Goal: Information Seeking & Learning: Learn about a topic

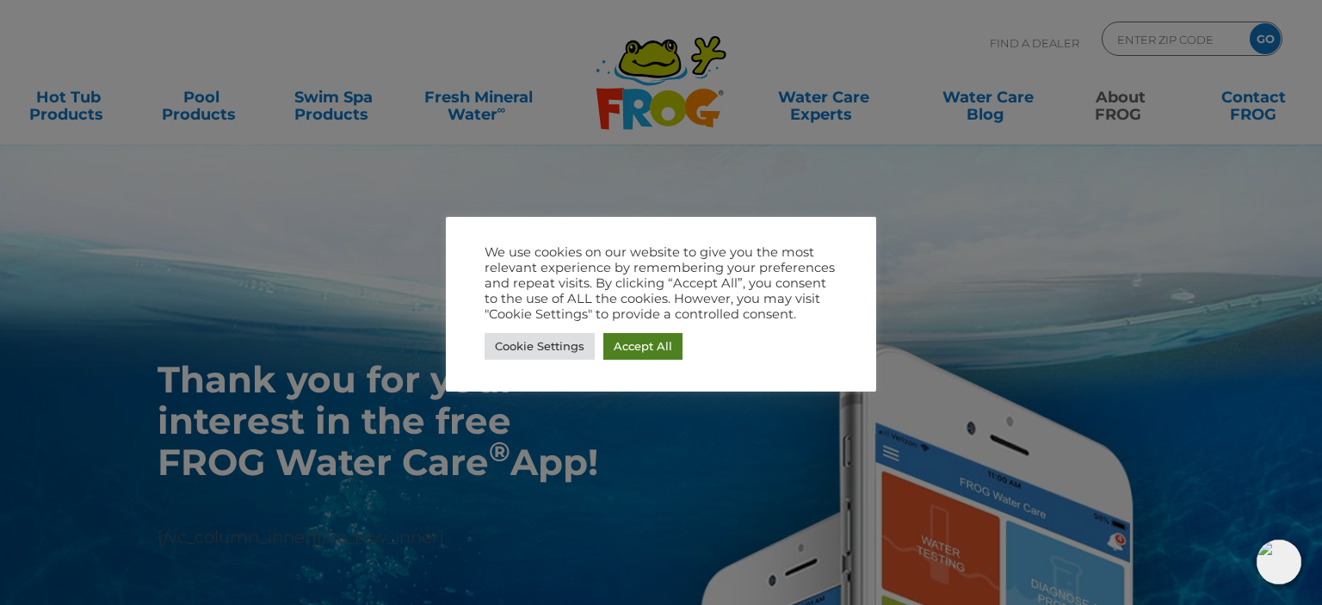
click at [647, 343] on link "Accept All" at bounding box center [642, 346] width 79 height 27
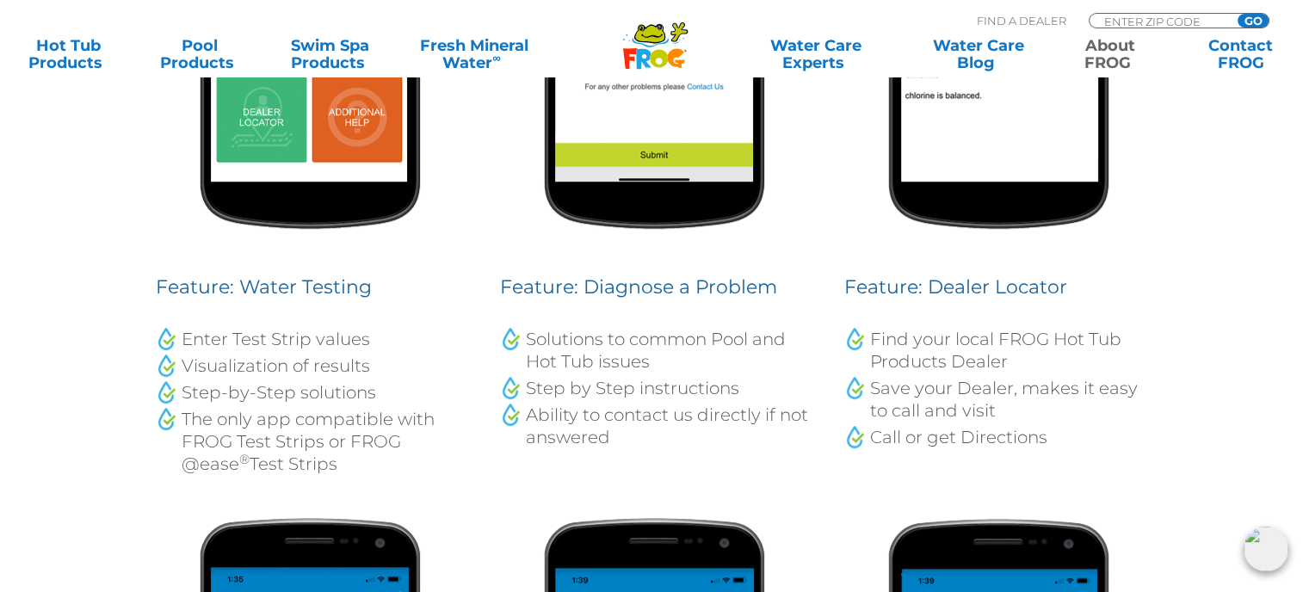
scroll to position [742, 0]
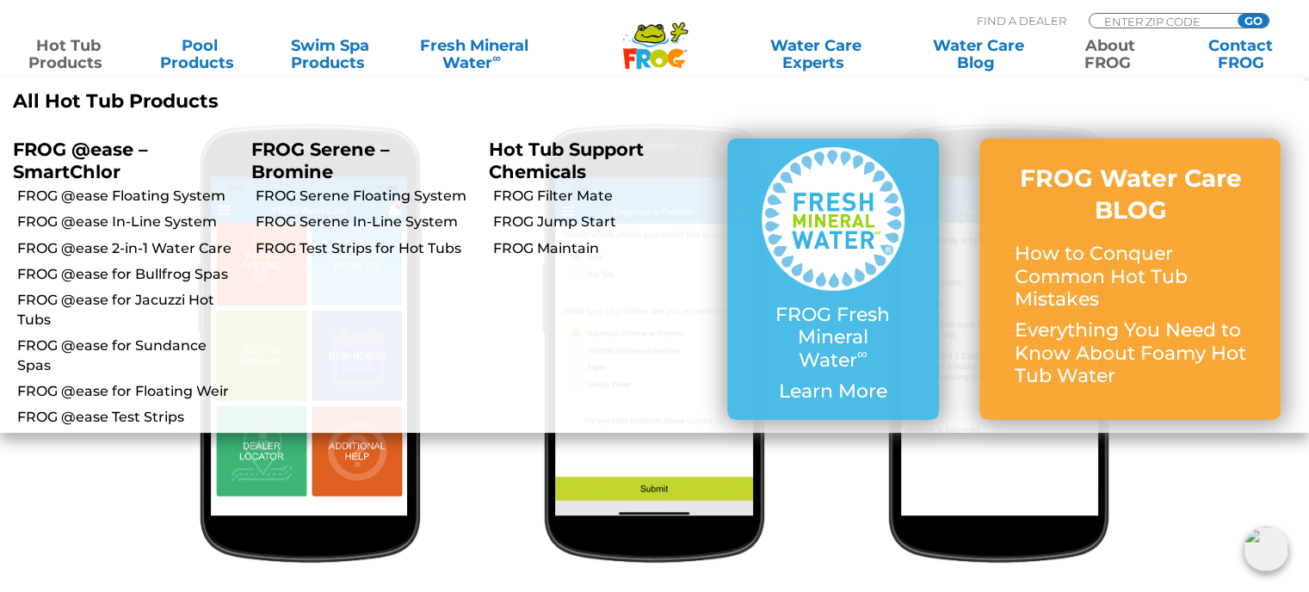
click at [67, 59] on link "Hot Tub Products" at bounding box center [68, 54] width 102 height 34
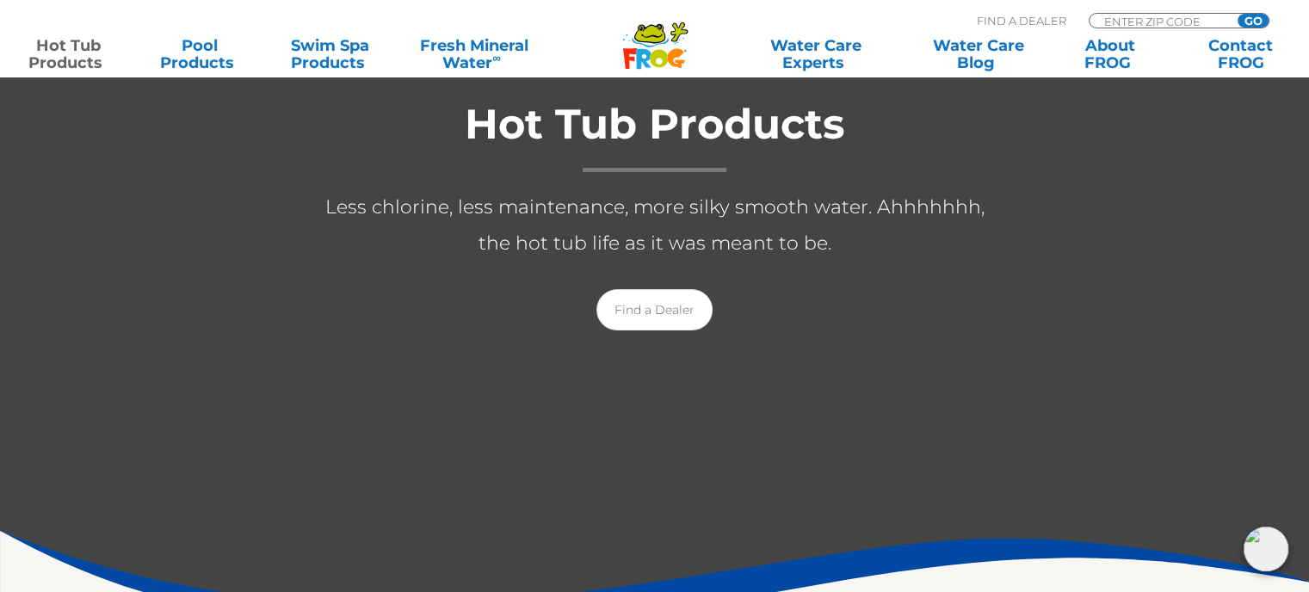
scroll to position [344, 0]
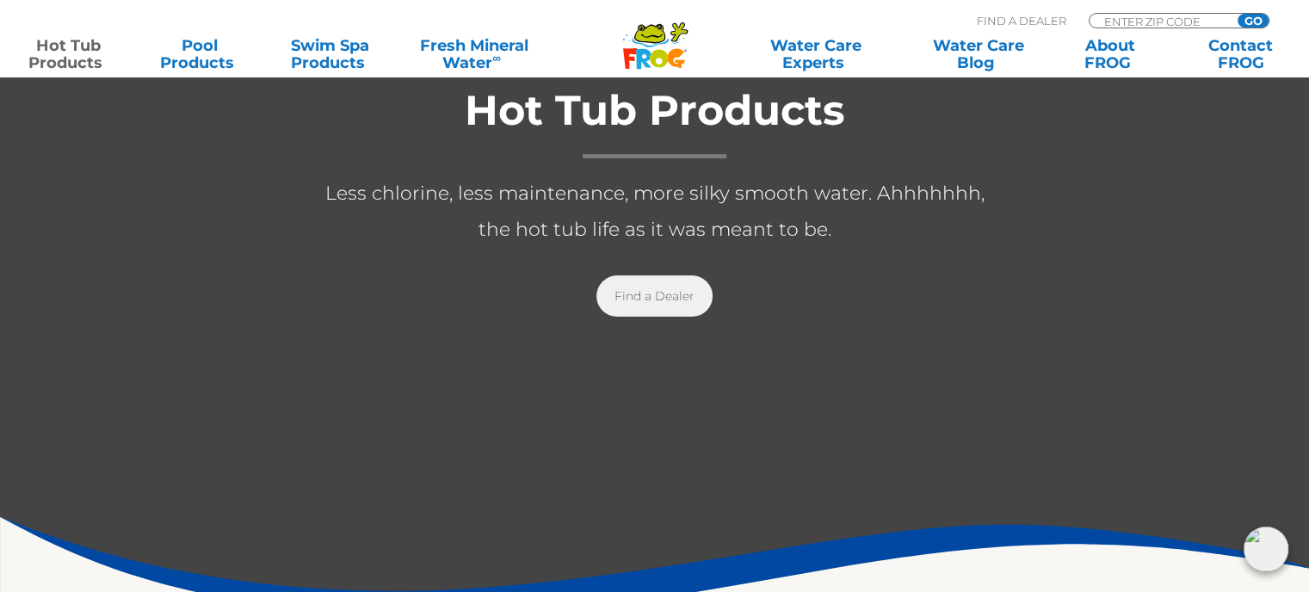
click at [662, 305] on link "Find a Dealer" at bounding box center [654, 295] width 116 height 41
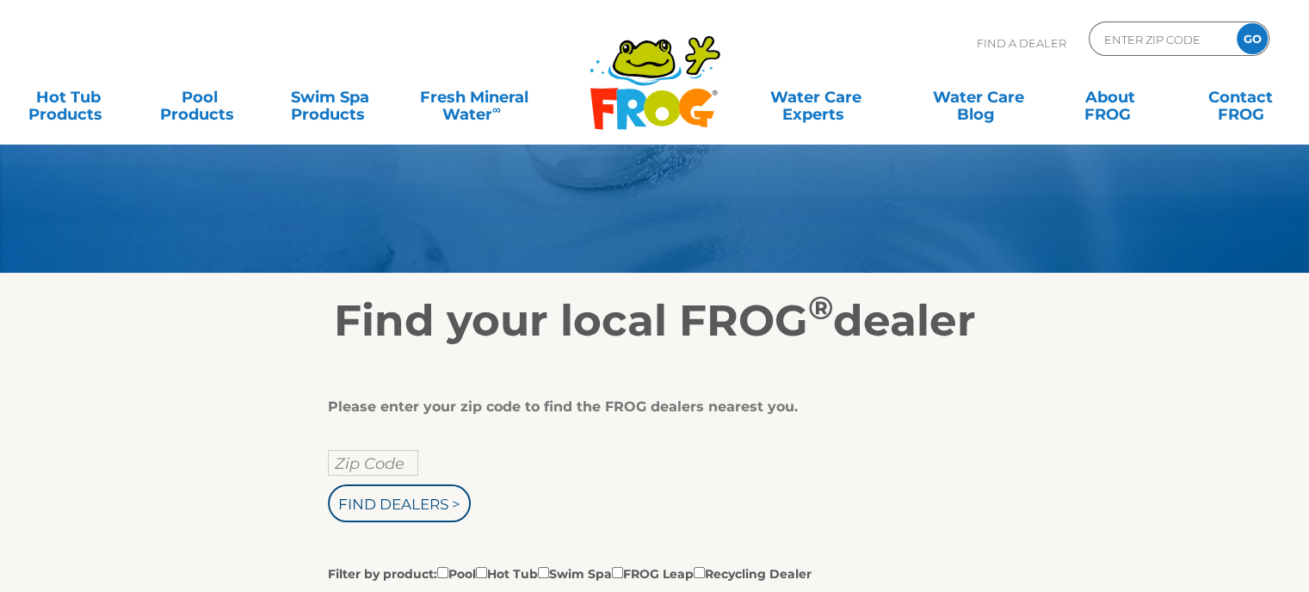
scroll to position [258, 0]
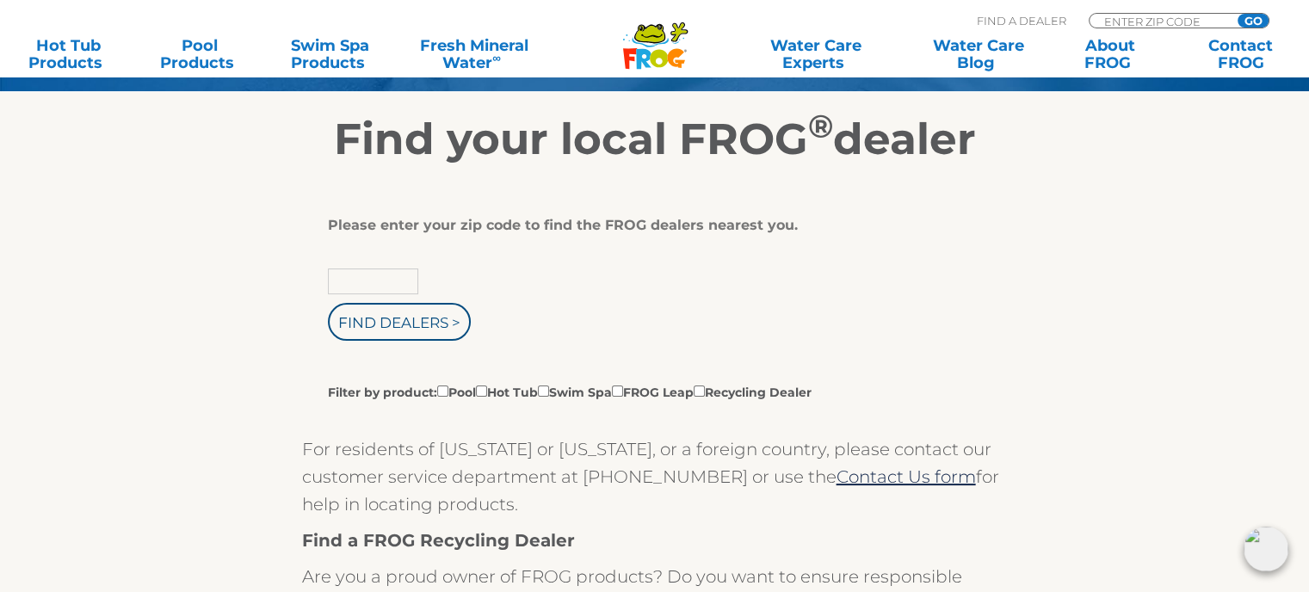
click at [336, 280] on input "text" at bounding box center [373, 281] width 90 height 26
type input "57703"
click at [374, 317] on input "Find Dealers >" at bounding box center [399, 322] width 143 height 38
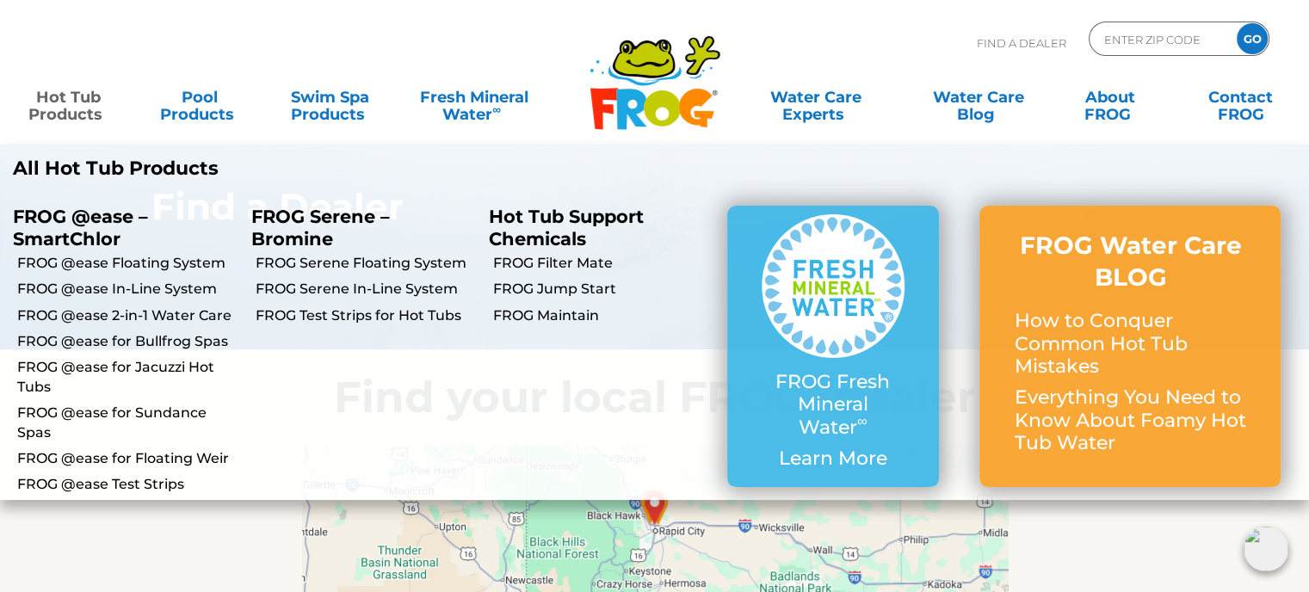
click at [70, 107] on link "Hot Tub Products" at bounding box center [68, 97] width 102 height 34
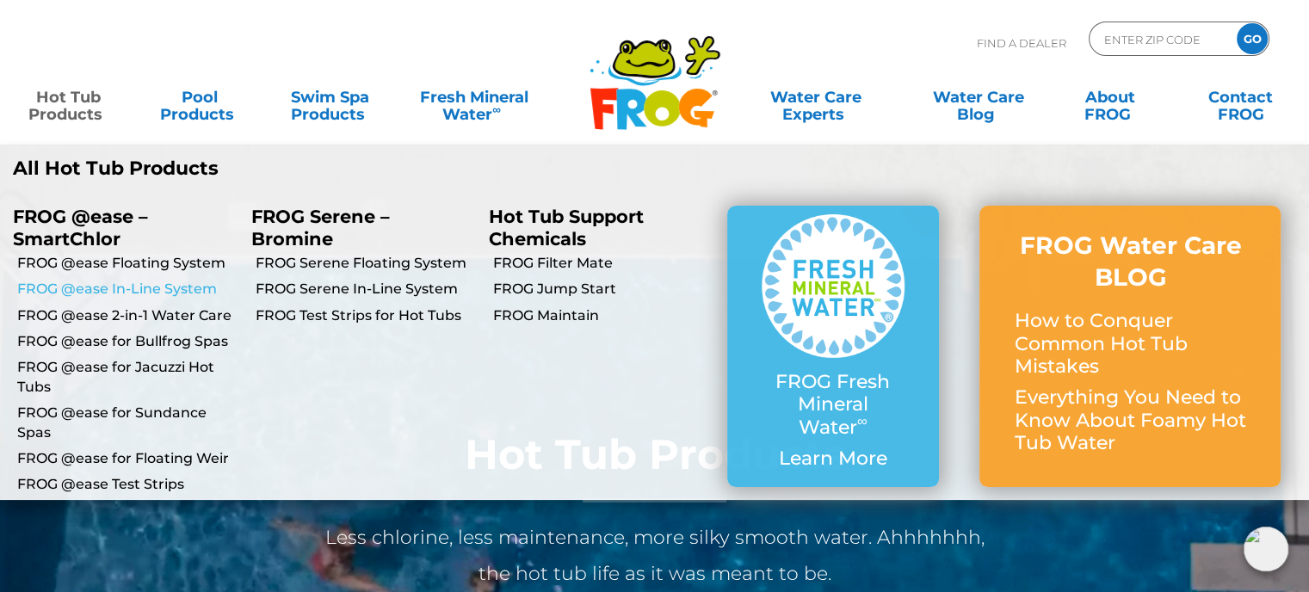
click at [132, 287] on link "FROG @ease In-Line System" at bounding box center [127, 289] width 221 height 19
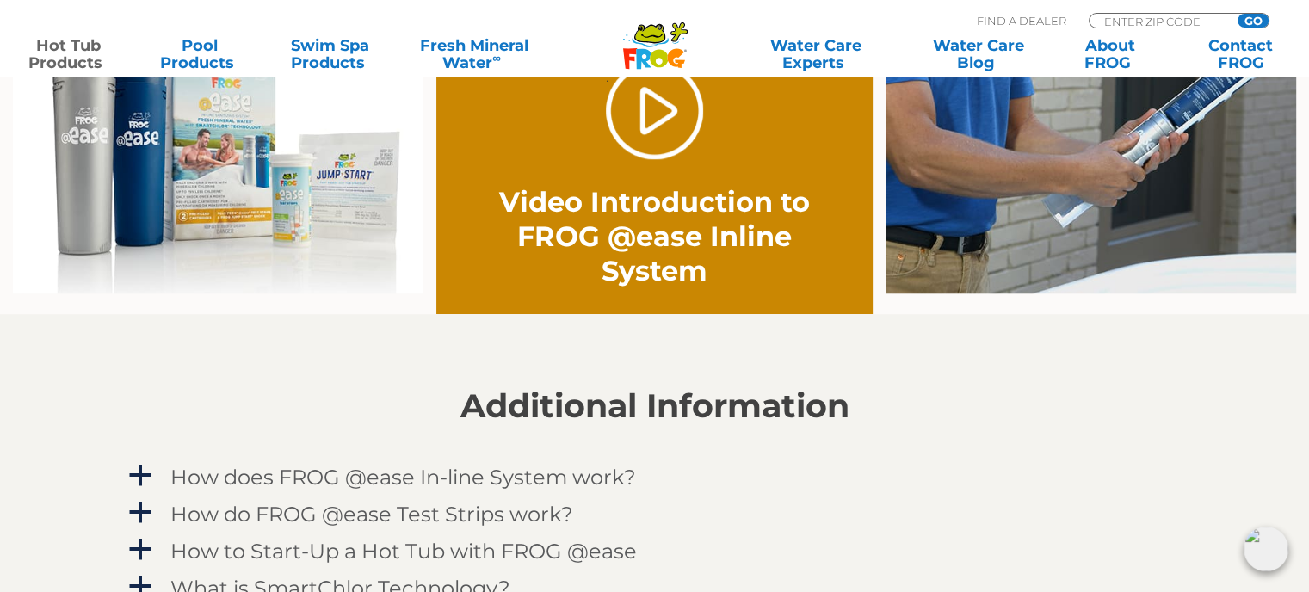
scroll to position [1463, 0]
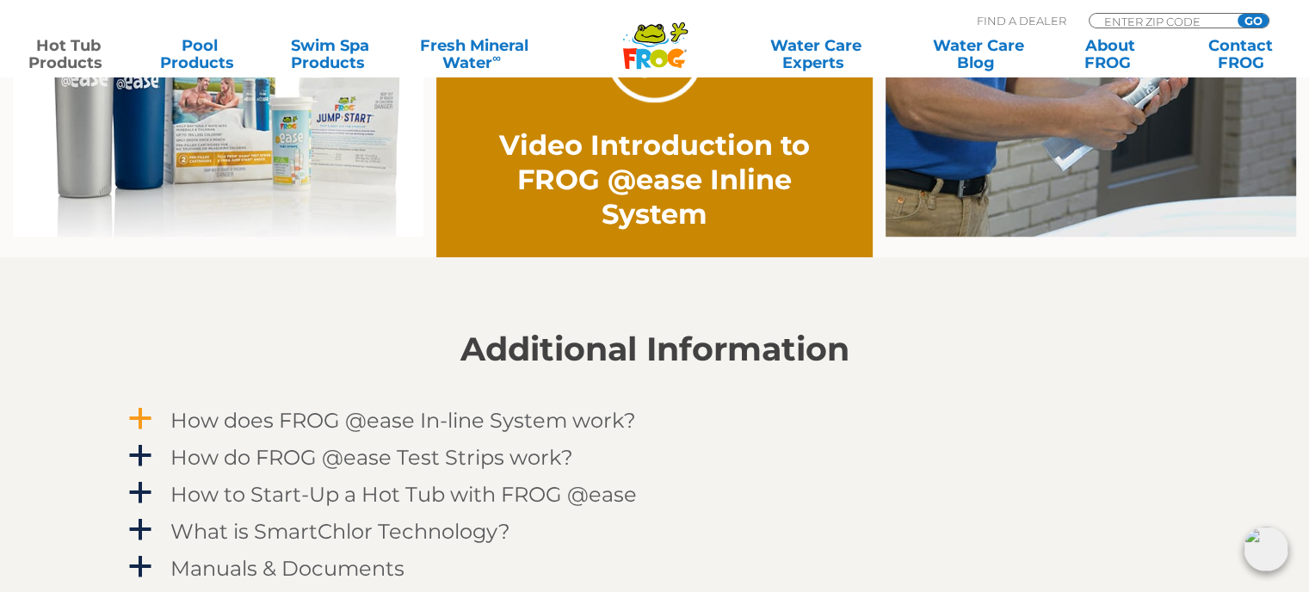
click at [186, 416] on h4 "How does FROG @ease In-line System work?" at bounding box center [402, 420] width 465 height 23
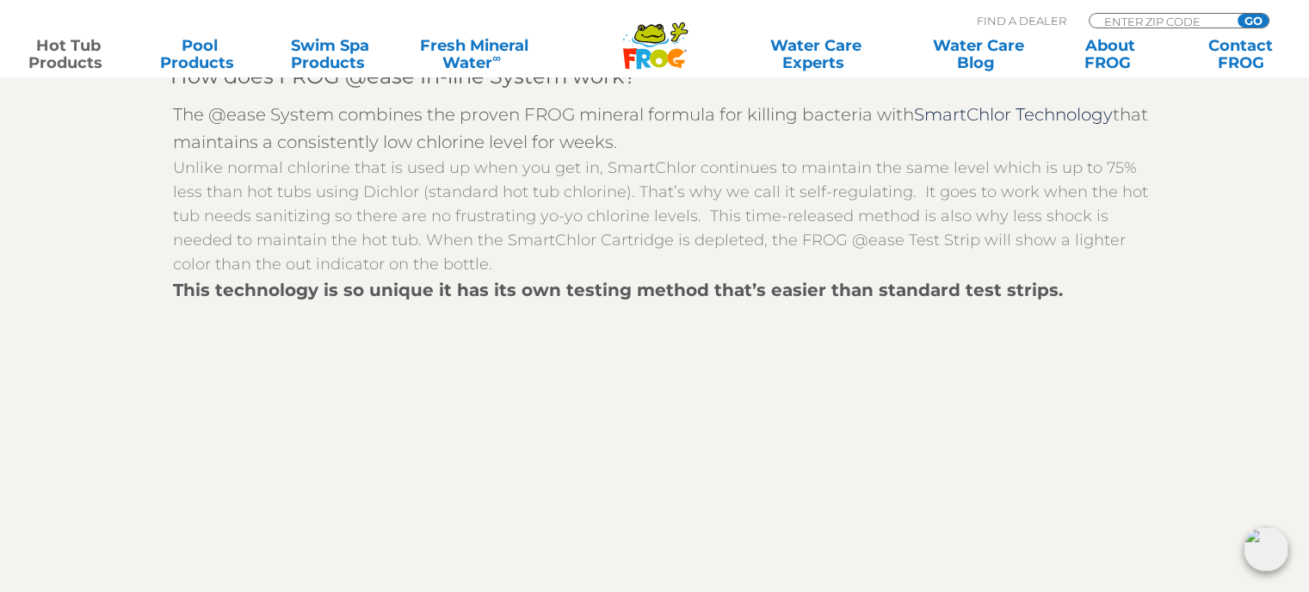
scroll to position [1893, 0]
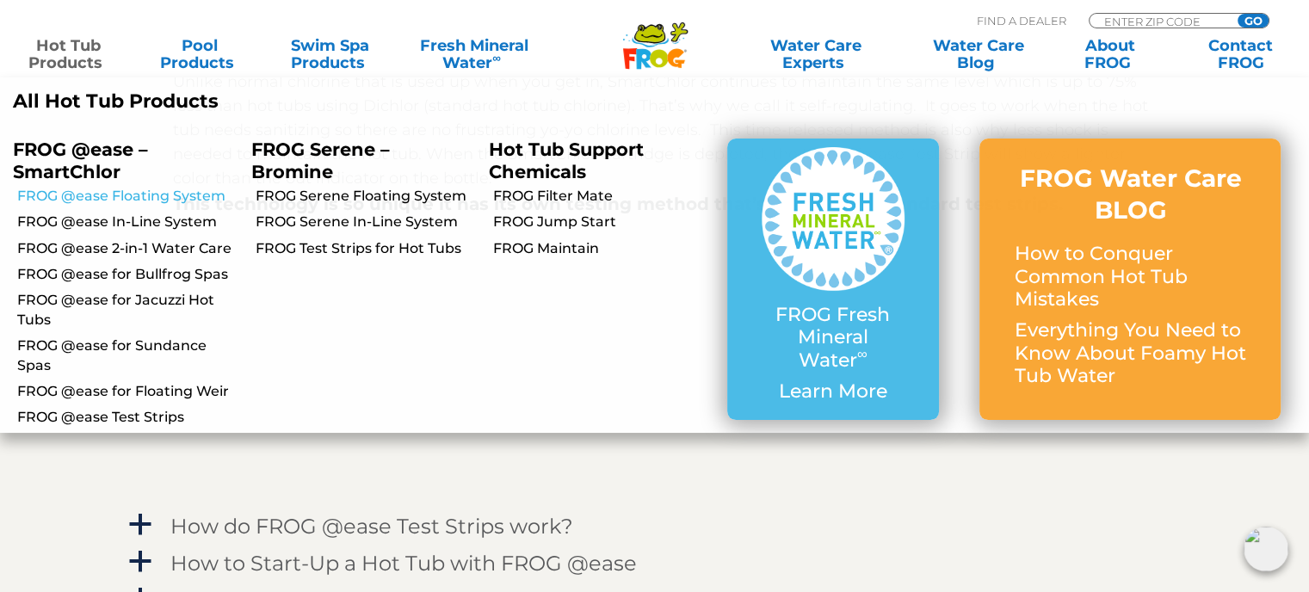
click at [129, 199] on link "FROG @ease Floating System" at bounding box center [127, 196] width 221 height 19
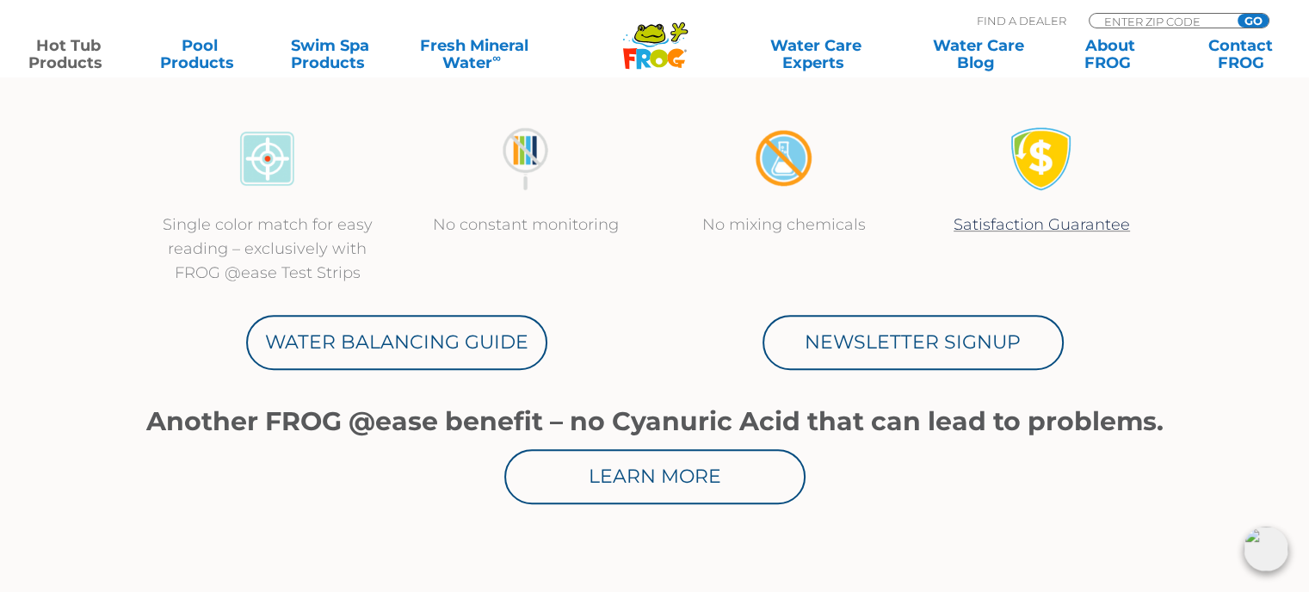
scroll to position [860, 0]
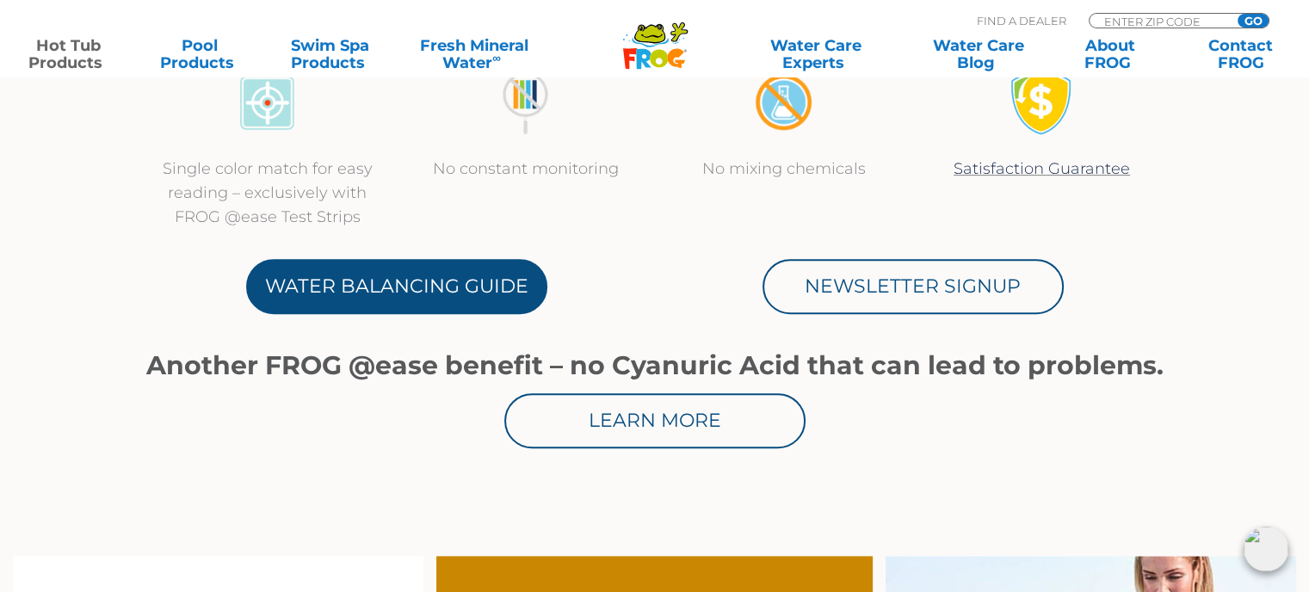
click at [430, 290] on link "Water Balancing Guide" at bounding box center [396, 286] width 301 height 55
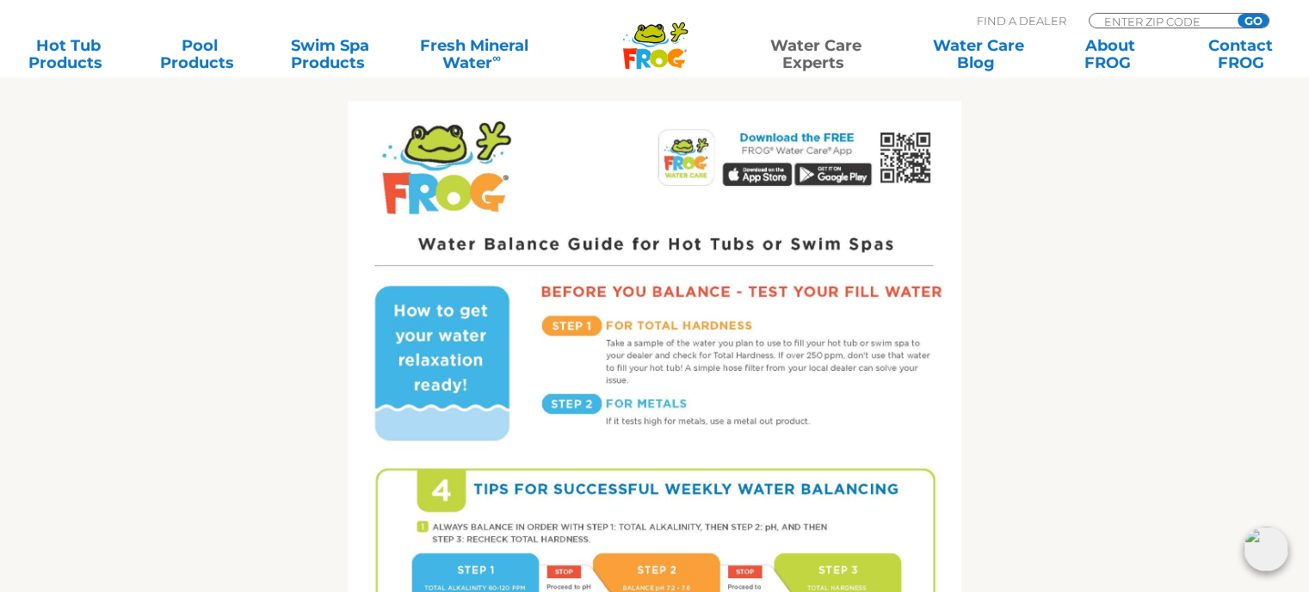
scroll to position [561, 0]
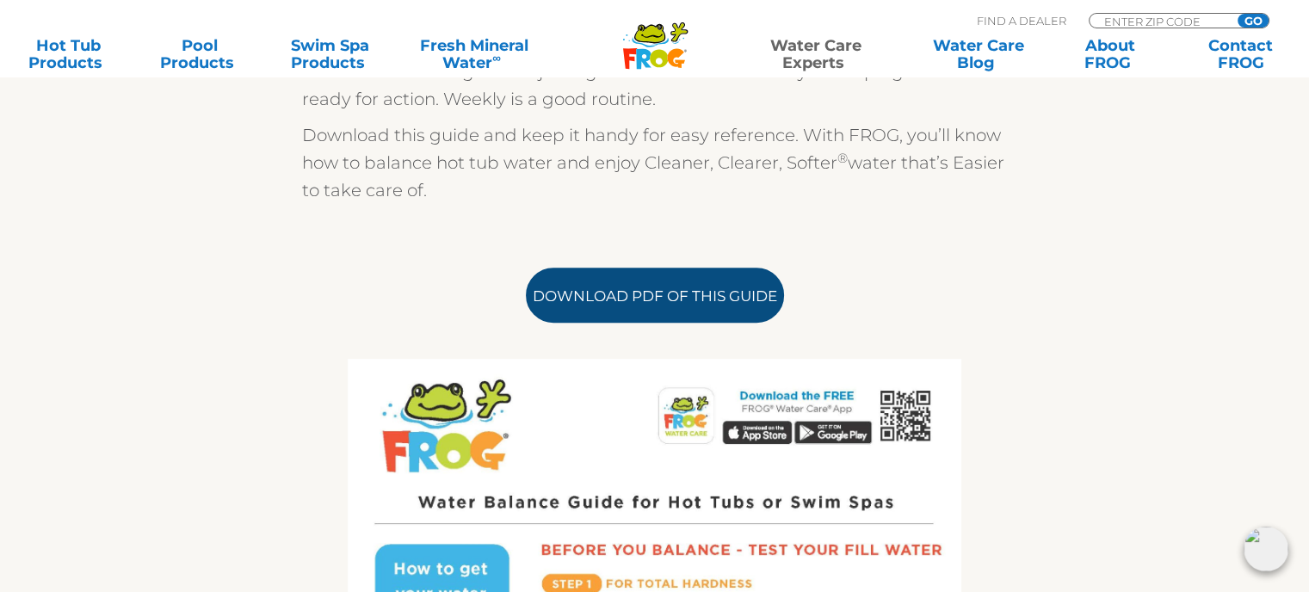
click at [654, 287] on link "Download PDF of this Guide" at bounding box center [655, 295] width 258 height 55
